Goal: Navigation & Orientation: Find specific page/section

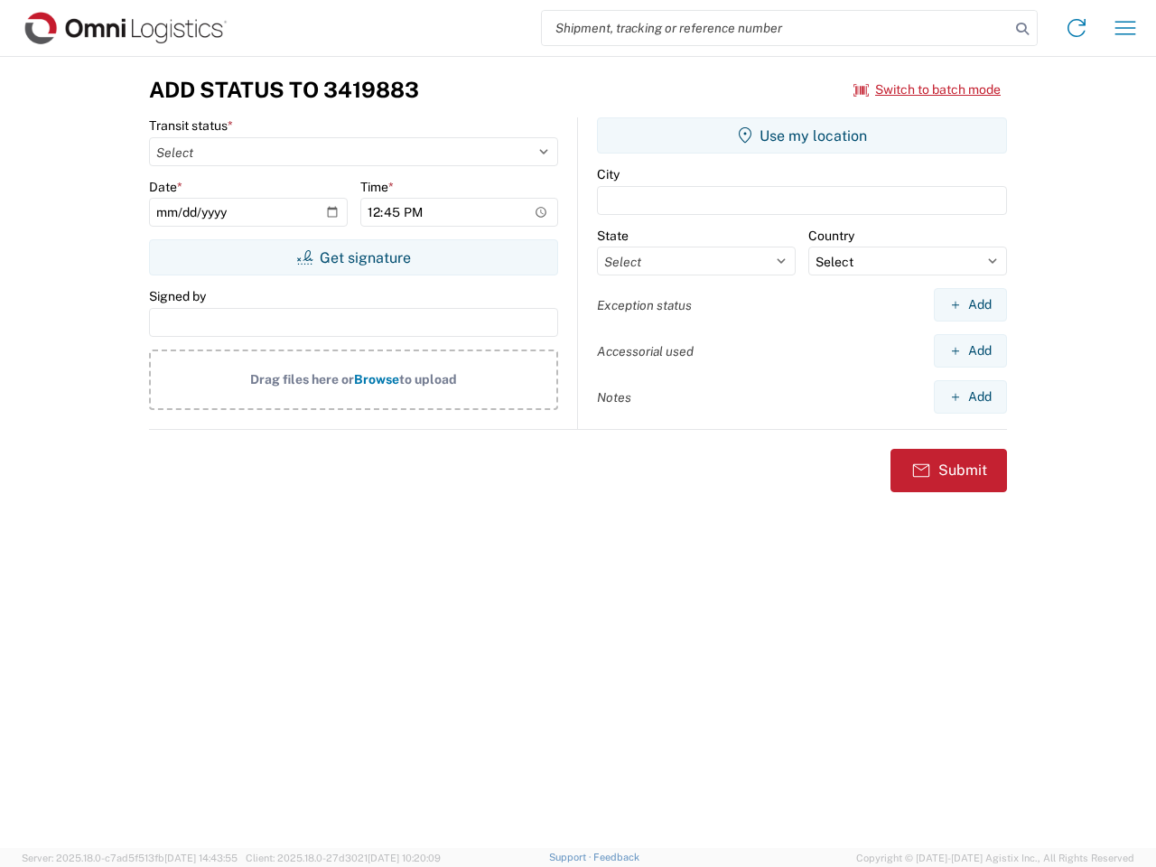
click at [776, 28] on input "search" at bounding box center [776, 28] width 468 height 34
click at [1023, 29] on icon at bounding box center [1022, 28] width 25 height 25
click at [1077, 28] on icon at bounding box center [1076, 28] width 29 height 29
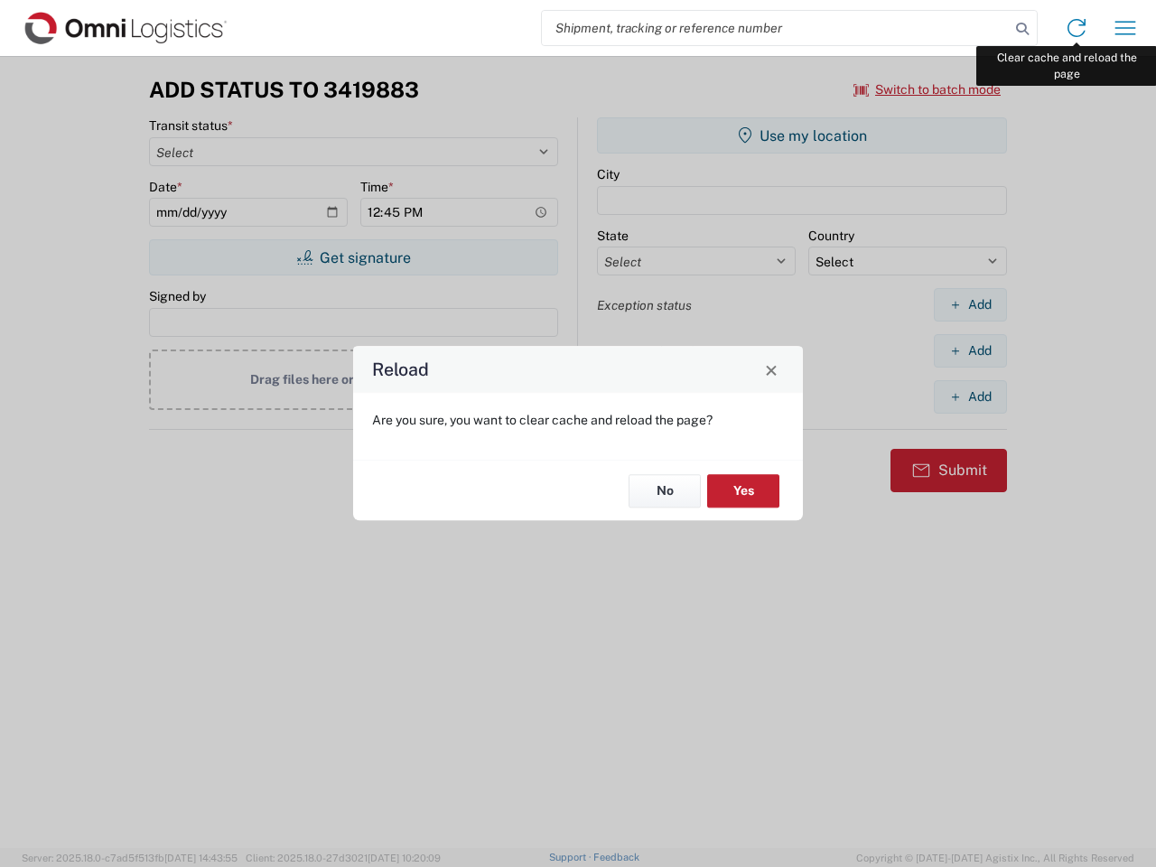
click at [1126, 28] on div "Reload Are you sure, you want to clear cache and reload the page? No Yes" at bounding box center [578, 433] width 1156 height 867
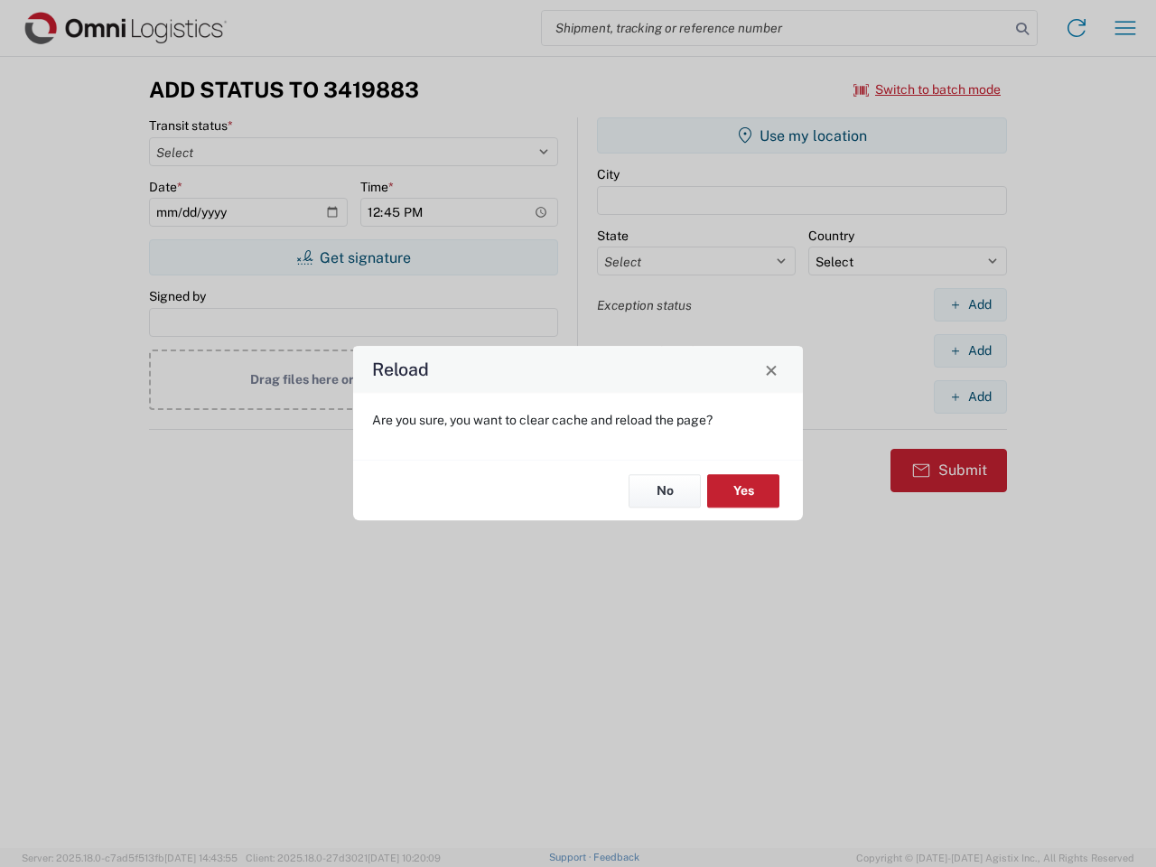
click at [928, 89] on div "Reload Are you sure, you want to clear cache and reload the page? No Yes" at bounding box center [578, 433] width 1156 height 867
click at [353, 257] on div "Reload Are you sure, you want to clear cache and reload the page? No Yes" at bounding box center [578, 433] width 1156 height 867
click at [802, 136] on div "Reload Are you sure, you want to clear cache and reload the page? No Yes" at bounding box center [578, 433] width 1156 height 867
click at [970, 304] on div "Reload Are you sure, you want to clear cache and reload the page? No Yes" at bounding box center [578, 433] width 1156 height 867
click at [970, 351] on div "Reload Are you sure, you want to clear cache and reload the page? No Yes" at bounding box center [578, 433] width 1156 height 867
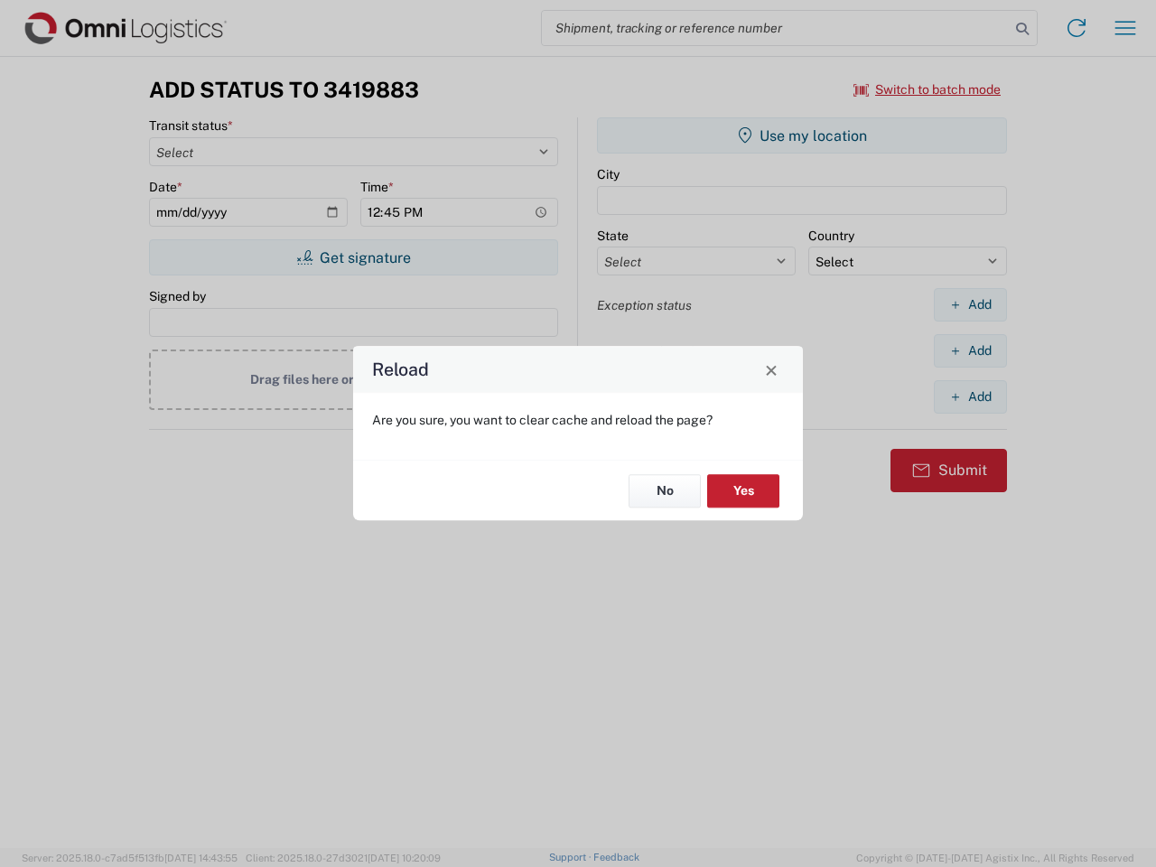
click at [970, 397] on div "Reload Are you sure, you want to clear cache and reload the page? No Yes" at bounding box center [578, 433] width 1156 height 867
